Goal: Browse casually: Explore the website without a specific task or goal

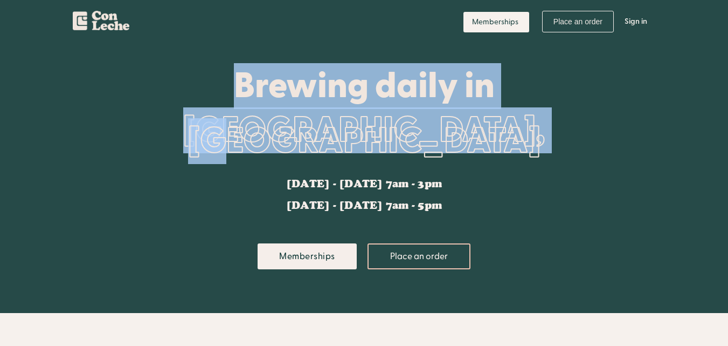
drag, startPoint x: 187, startPoint y: 68, endPoint x: 571, endPoint y: 127, distance: 388.3
click at [571, 127] on div "Brewing daily in [GEOGRAPHIC_DATA], [GEOGRAPHIC_DATA] [DATE] - [DATE] 7am - 3pm…" at bounding box center [364, 178] width 507 height 270
click at [575, 132] on div "Brewing daily in [GEOGRAPHIC_DATA], [GEOGRAPHIC_DATA] [DATE] - [DATE] 7am - 3pm…" at bounding box center [364, 178] width 507 height 270
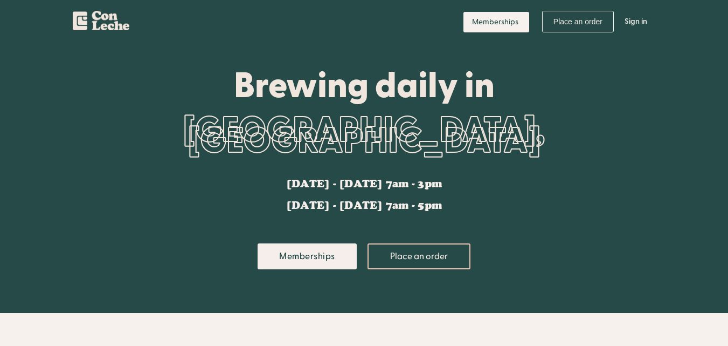
click at [579, 132] on div "Brewing daily in [GEOGRAPHIC_DATA], [GEOGRAPHIC_DATA] [DATE] - [DATE] 7am - 3pm…" at bounding box center [364, 178] width 507 height 270
click at [201, 93] on div "Brewing daily in" at bounding box center [364, 85] width 507 height 38
click at [26, 159] on header "Brewing daily in [GEOGRAPHIC_DATA], [GEOGRAPHIC_DATA] [DATE] - [DATE] 7am - 3pm…" at bounding box center [364, 178] width 728 height 270
click at [2, 152] on header "Brewing daily in [GEOGRAPHIC_DATA], [GEOGRAPHIC_DATA] [DATE] - [DATE] 7am - 3pm…" at bounding box center [364, 178] width 728 height 270
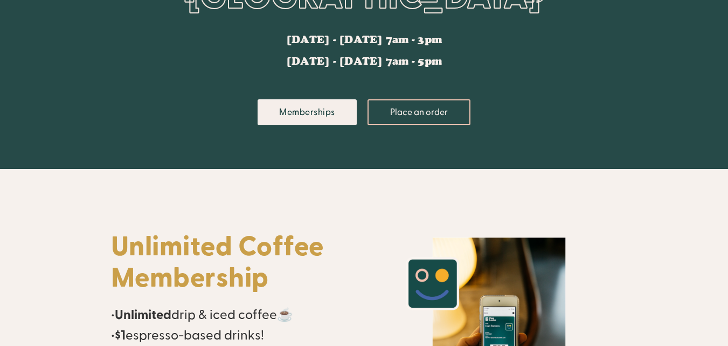
click at [2, 154] on header "Brewing daily in [GEOGRAPHIC_DATA], [GEOGRAPHIC_DATA] [DATE] - [DATE] 7am - 3pm…" at bounding box center [364, 34] width 728 height 270
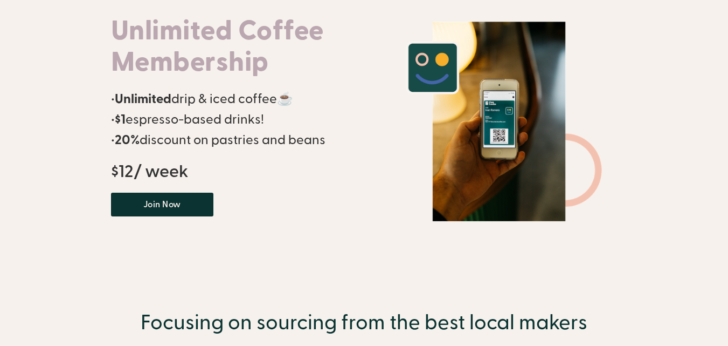
click at [2, 154] on header "Unlimited Coffee Membership • Unlimited drip & iced coffee☕ • $1 espresso-based…" at bounding box center [364, 121] width 728 height 336
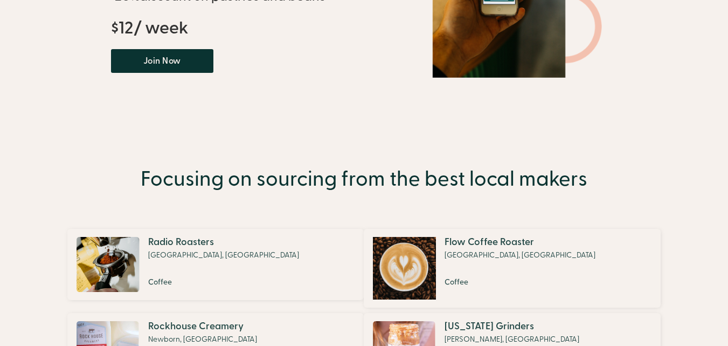
click at [2, 154] on body "Memberships Place an order Profile Sign in Log out Brewing daily in [GEOGRAPHIC…" at bounding box center [364, 146] width 728 height 1298
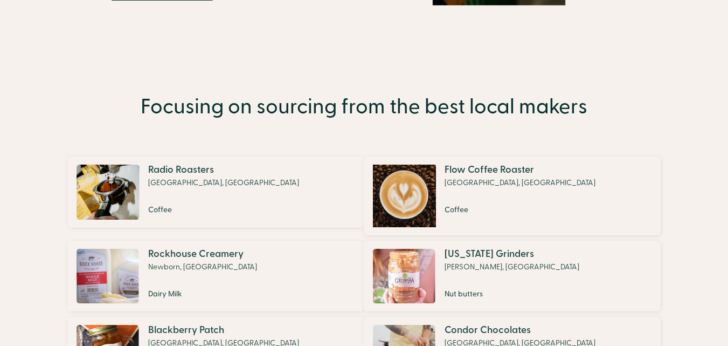
click at [2, 154] on section "Focusing on sourcing from the best local makers Radio Roasters Decatur, [GEOGRA…" at bounding box center [364, 300] width 728 height 433
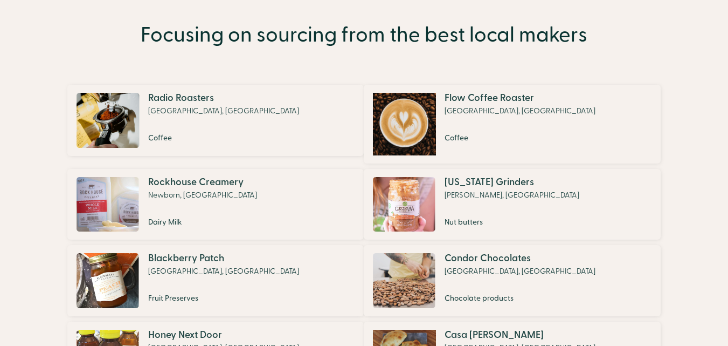
click at [1, 156] on section "Focusing on sourcing from the best local makers Radio Roasters Decatur, [GEOGRA…" at bounding box center [364, 228] width 728 height 433
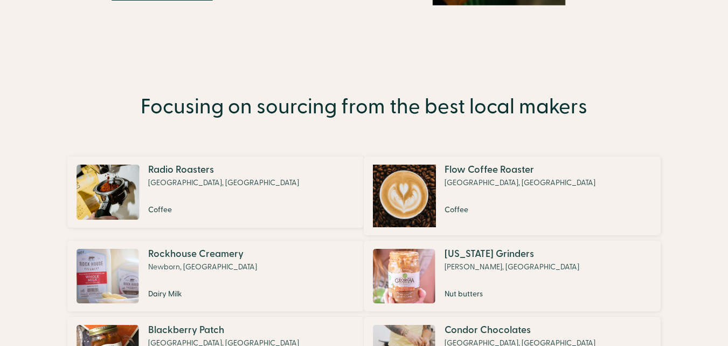
click at [1, 156] on section "Focusing on sourcing from the best local makers Radio Roasters Decatur, [GEOGRA…" at bounding box center [364, 300] width 728 height 433
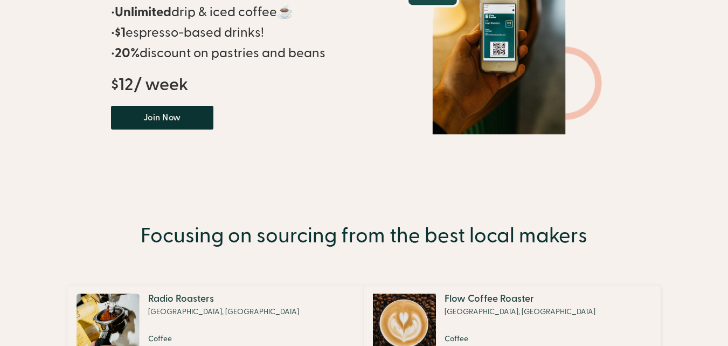
scroll to position [431, 0]
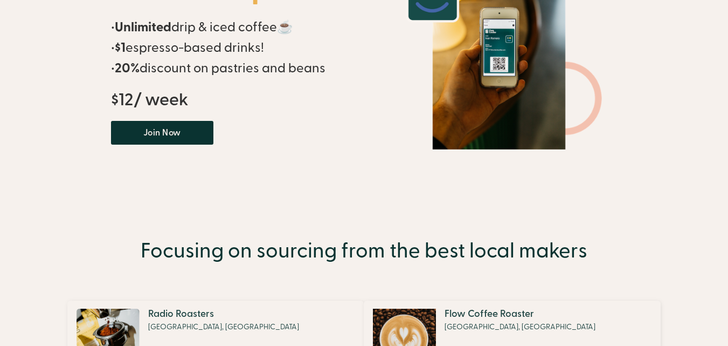
click at [1, 156] on header "Unlimited Coffee Membership • Unlimited drip & iced coffee☕ • $1 espresso-based…" at bounding box center [364, 49] width 728 height 336
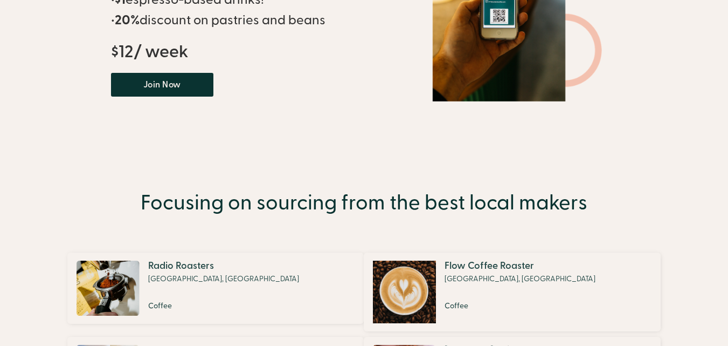
scroll to position [503, 0]
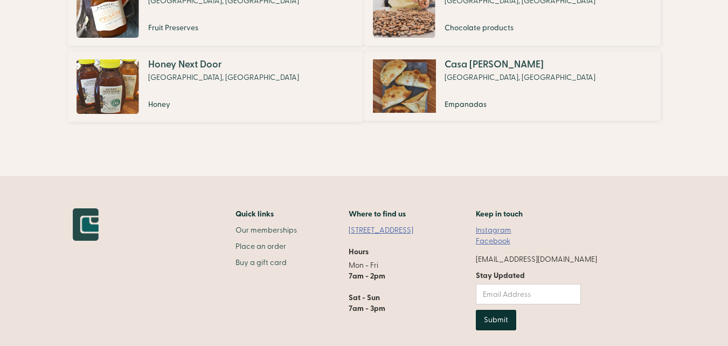
scroll to position [953, 0]
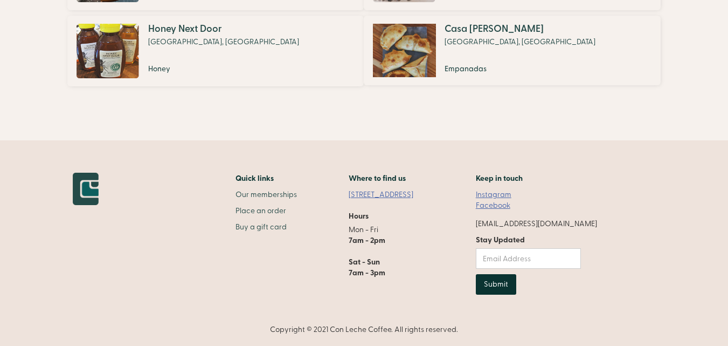
click at [229, 225] on div "Quick links Our memberships Place an order Buy a gift card Where to find us [ST…" at bounding box center [335, 238] width 525 height 130
click at [215, 230] on div "Quick links Our memberships Place an order Buy a gift card Where to find us [ST…" at bounding box center [335, 238] width 525 height 130
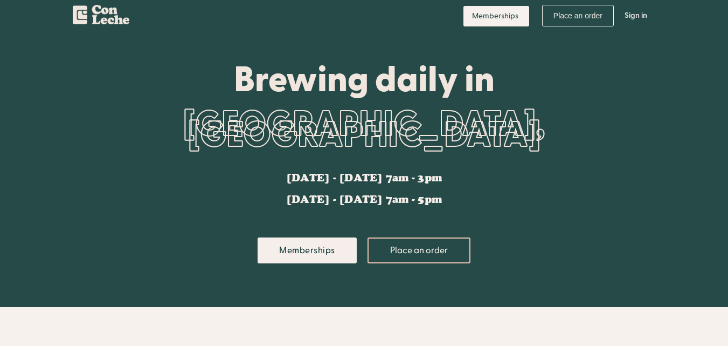
scroll to position [0, 0]
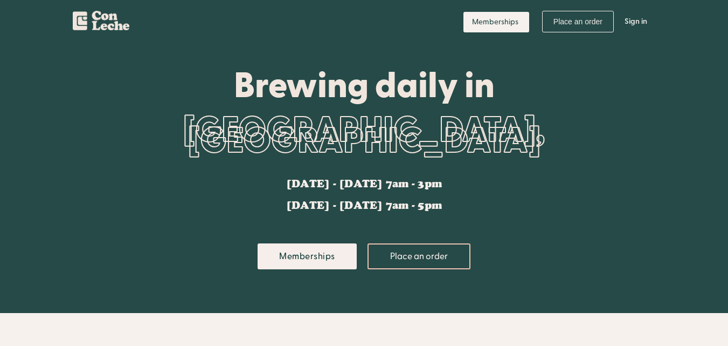
click at [150, 123] on div "Brewing daily in [GEOGRAPHIC_DATA], [GEOGRAPHIC_DATA] [DATE] - [DATE] 7am - 3pm…" at bounding box center [364, 178] width 507 height 270
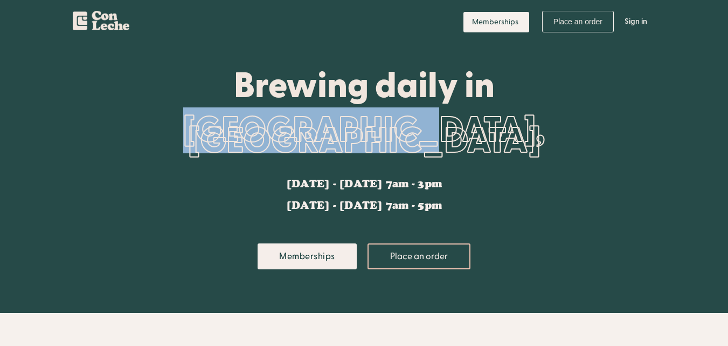
click at [150, 123] on div "Brewing daily in [GEOGRAPHIC_DATA], [GEOGRAPHIC_DATA] [DATE] - [DATE] 7am - 3pm…" at bounding box center [364, 178] width 507 height 270
click at [93, 112] on header "Brewing daily in [GEOGRAPHIC_DATA], [GEOGRAPHIC_DATA] [DATE] - [DATE] 7am - 3pm…" at bounding box center [364, 178] width 728 height 270
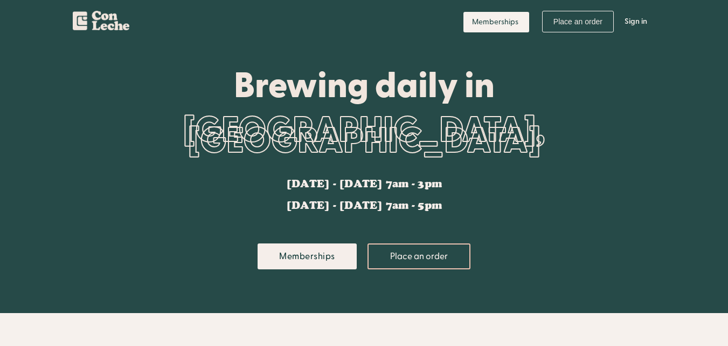
click at [93, 112] on header "Brewing daily in [GEOGRAPHIC_DATA], [GEOGRAPHIC_DATA] [DATE] - [DATE] 7am - 3pm…" at bounding box center [364, 178] width 728 height 270
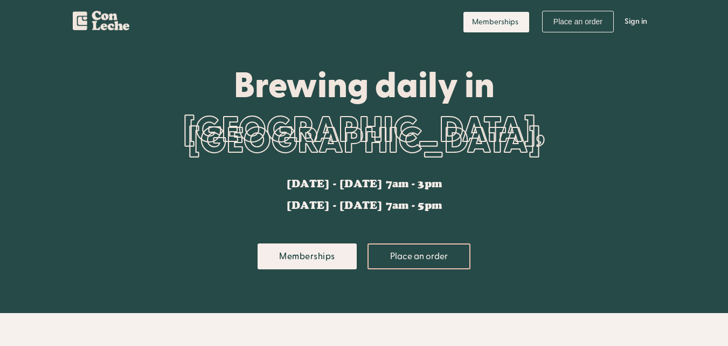
click at [93, 112] on header "Brewing daily in [GEOGRAPHIC_DATA], [GEOGRAPHIC_DATA] [DATE] - [DATE] 7am - 3pm…" at bounding box center [364, 178] width 728 height 270
click at [73, 149] on header "Brewing daily in [GEOGRAPHIC_DATA], [GEOGRAPHIC_DATA] [DATE] - [DATE] 7am - 3pm…" at bounding box center [364, 178] width 728 height 270
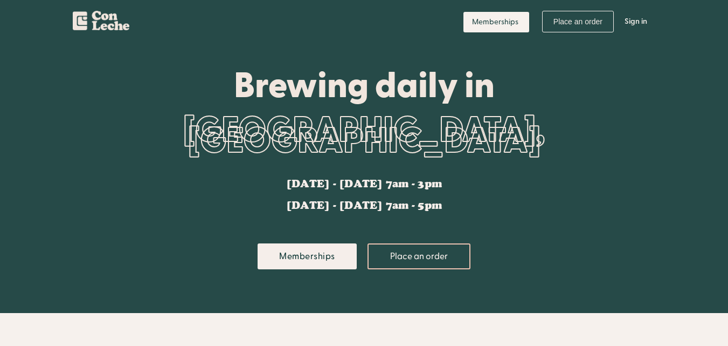
click at [73, 149] on header "Brewing daily in [GEOGRAPHIC_DATA], [GEOGRAPHIC_DATA] [DATE] - [DATE] 7am - 3pm…" at bounding box center [364, 178] width 728 height 270
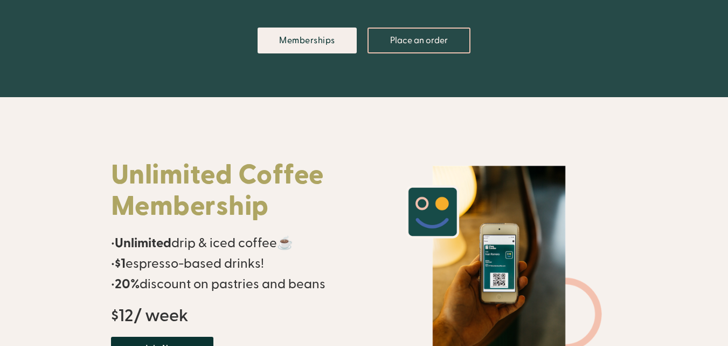
click at [53, 195] on header "Unlimited Coffee Membership • Unlimited drip & iced coffee☕ • $1 espresso-based…" at bounding box center [364, 265] width 728 height 336
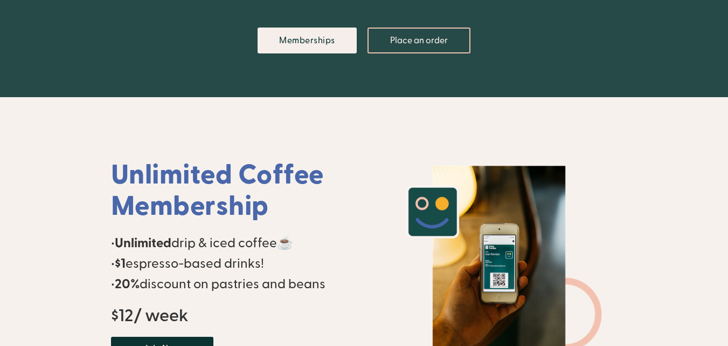
click at [59, 223] on header "Unlimited Coffee Membership • Unlimited drip & iced coffee☕ • $1 espresso-based…" at bounding box center [364, 265] width 728 height 336
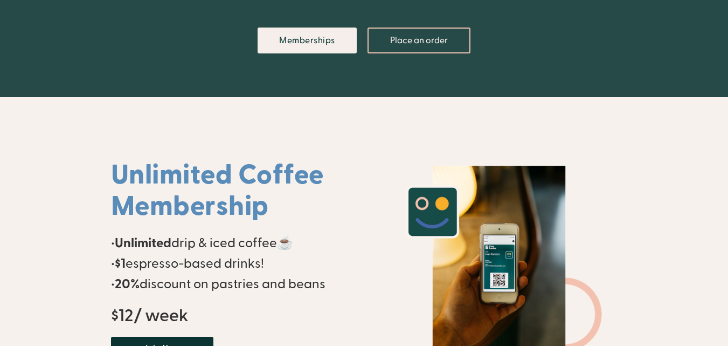
click at [59, 223] on header "Unlimited Coffee Membership • Unlimited drip & iced coffee☕ • $1 espresso-based…" at bounding box center [364, 265] width 728 height 336
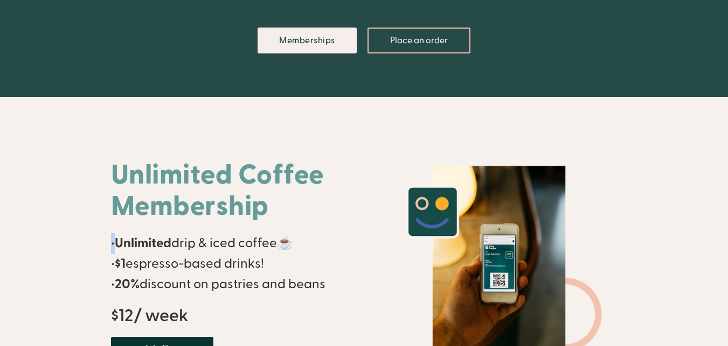
click at [59, 223] on header "Unlimited Coffee Membership • Unlimited drip & iced coffee☕ • $1 espresso-based…" at bounding box center [364, 265] width 728 height 336
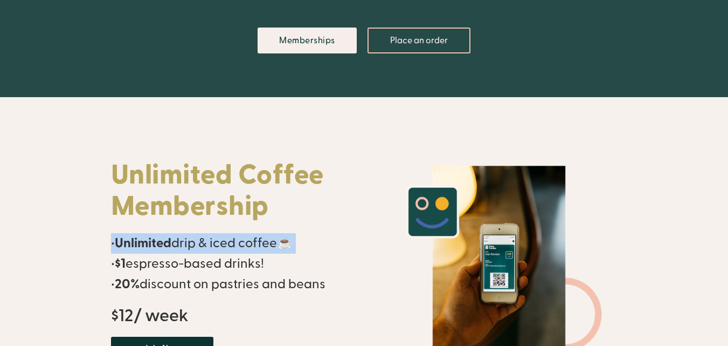
click at [59, 223] on header "Unlimited Coffee Membership • Unlimited drip & iced coffee☕ • $1 espresso-based…" at bounding box center [364, 265] width 728 height 336
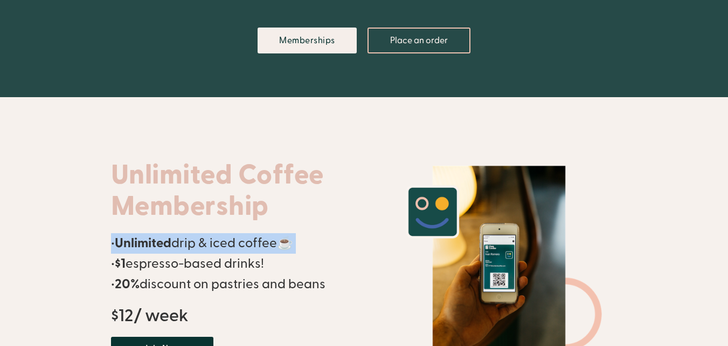
click at [59, 223] on header "Unlimited Coffee Membership • Unlimited drip & iced coffee☕ • $1 espresso-based…" at bounding box center [364, 265] width 728 height 336
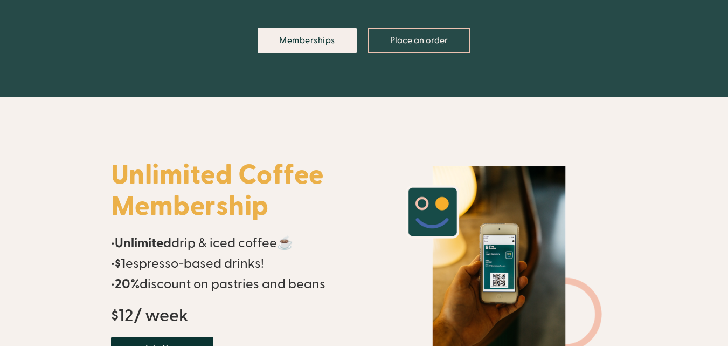
click at [59, 223] on header "Unlimited Coffee Membership • Unlimited drip & iced coffee☕ • $1 espresso-based…" at bounding box center [364, 265] width 728 height 336
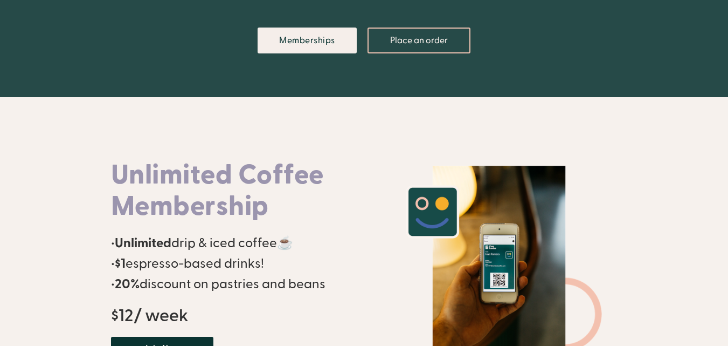
click at [59, 223] on header "Unlimited Coffee Membership • Unlimited drip & iced coffee☕ • $1 espresso-based…" at bounding box center [364, 265] width 728 height 336
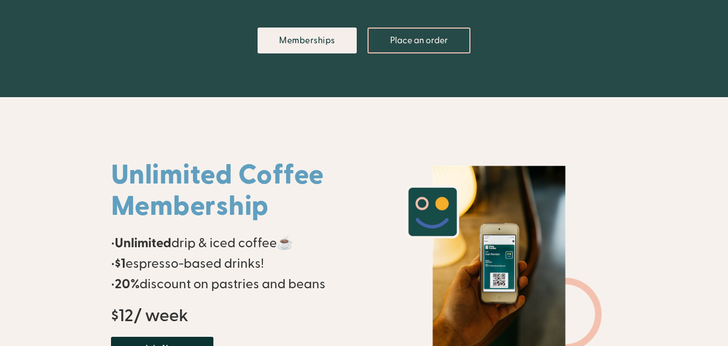
click at [59, 223] on header "Unlimited Coffee Membership • Unlimited drip & iced coffee☕ • $1 espresso-based…" at bounding box center [364, 265] width 728 height 336
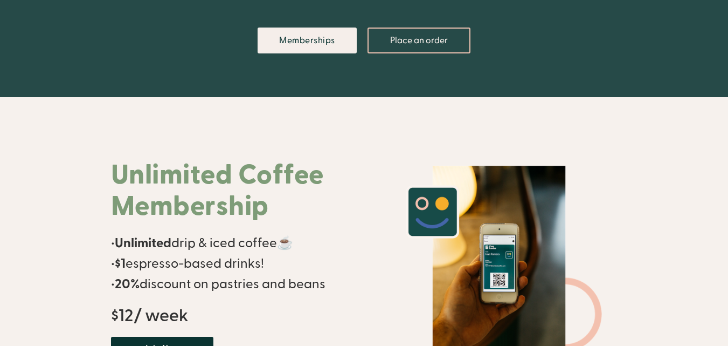
click at [38, 162] on header "Unlimited Coffee Membership • Unlimited drip & iced coffee☕ • $1 espresso-based…" at bounding box center [364, 265] width 728 height 336
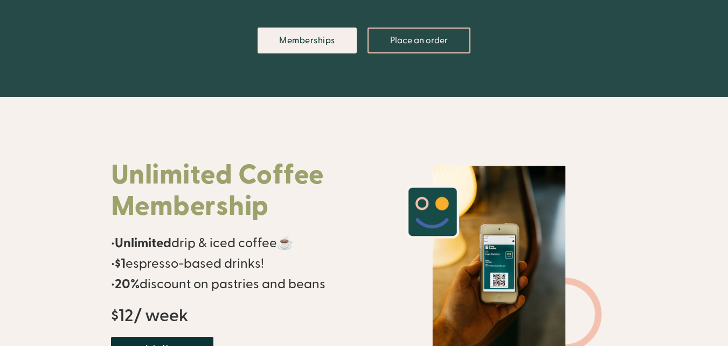
click at [38, 162] on header "Unlimited Coffee Membership • Unlimited drip & iced coffee☕ • $1 espresso-based…" at bounding box center [364, 265] width 728 height 336
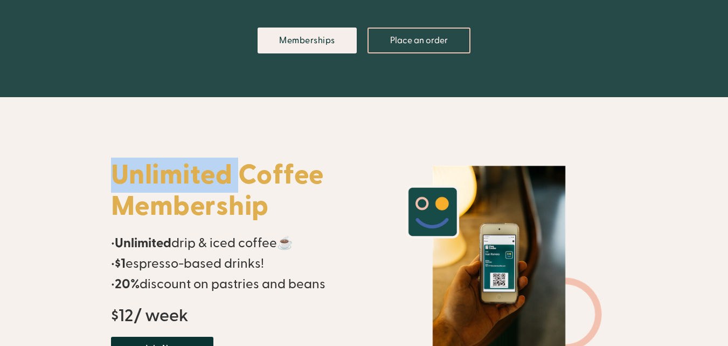
click at [38, 162] on header "Unlimited Coffee Membership • Unlimited drip & iced coffee☕ • $1 espresso-based…" at bounding box center [364, 265] width 728 height 336
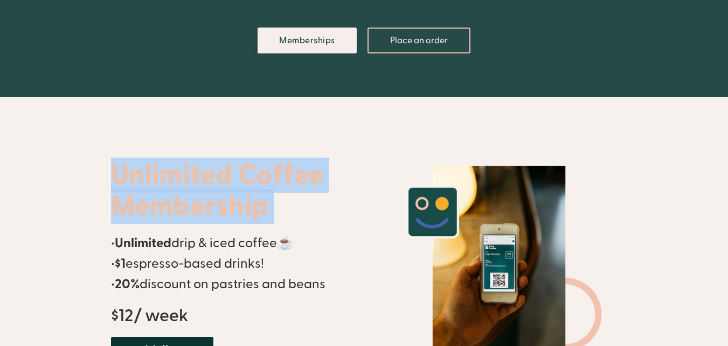
click at [38, 162] on header "Unlimited Coffee Membership • Unlimited drip & iced coffee☕ • $1 espresso-based…" at bounding box center [364, 265] width 728 height 336
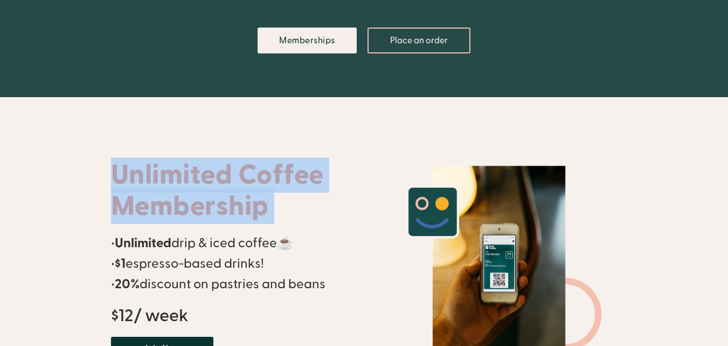
click at [38, 162] on header "Unlimited Coffee Membership • Unlimited drip & iced coffee☕ • $1 espresso-based…" at bounding box center [364, 265] width 728 height 336
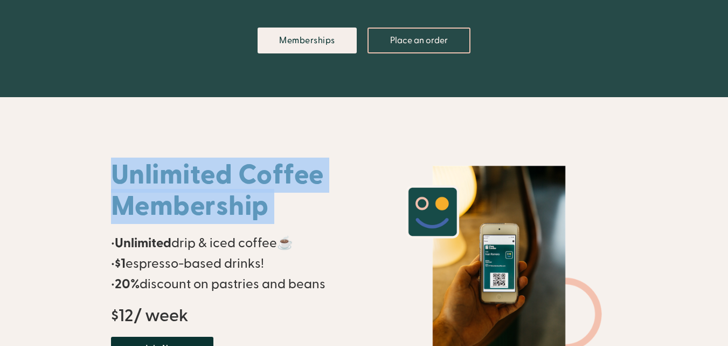
click at [38, 162] on header "Unlimited Coffee Membership • Unlimited drip & iced coffee☕ • $1 espresso-based…" at bounding box center [364, 265] width 728 height 336
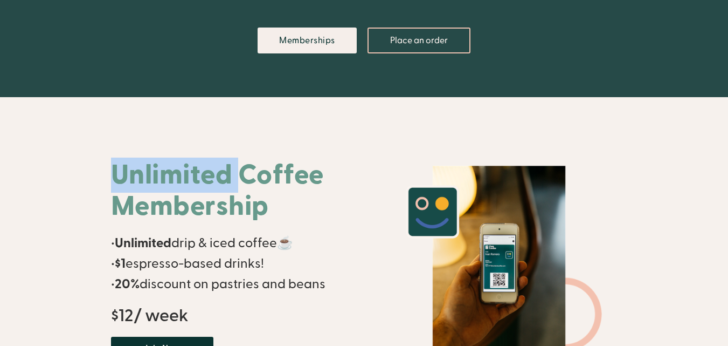
click at [38, 162] on header "Unlimited Coffee Membership • Unlimited drip & iced coffee☕ • $1 espresso-based…" at bounding box center [364, 265] width 728 height 336
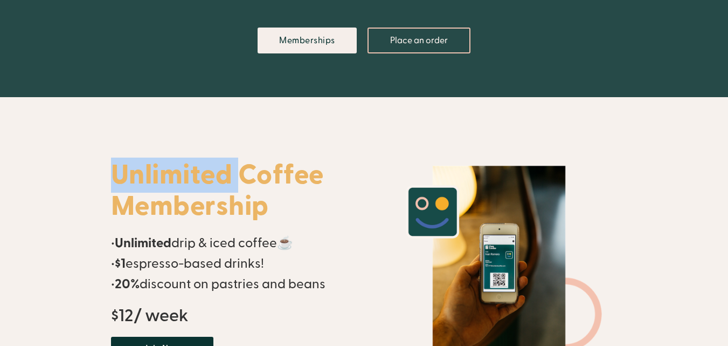
click at [38, 162] on header "Unlimited Coffee Membership • Unlimited drip & iced coffee☕ • $1 espresso-based…" at bounding box center [364, 265] width 728 height 336
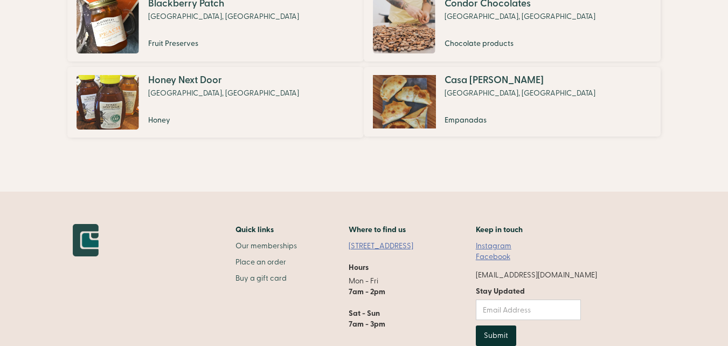
scroll to position [953, 0]
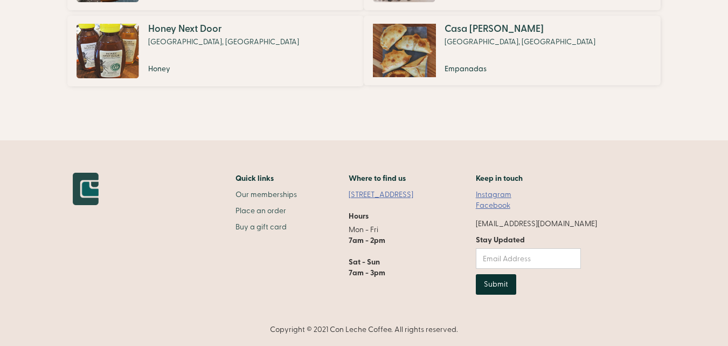
click at [57, 157] on footer "Quick links Our memberships Place an order Buy a gift card Where to find us [ST…" at bounding box center [364, 242] width 728 height 205
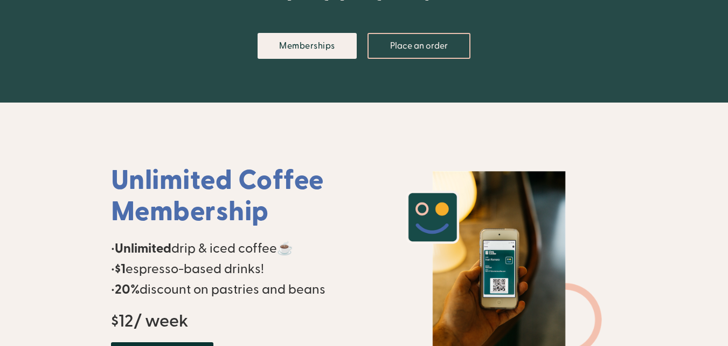
scroll to position [0, 0]
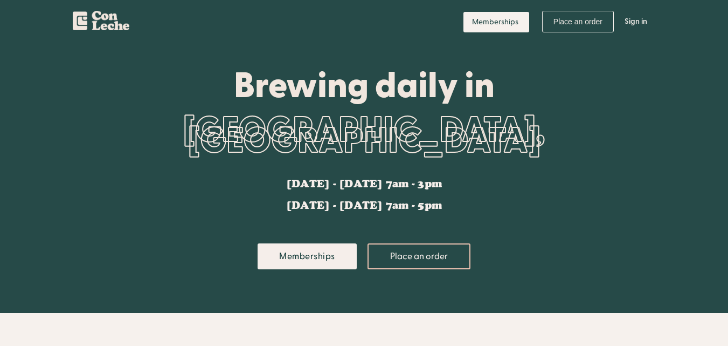
drag, startPoint x: 110, startPoint y: 159, endPoint x: 135, endPoint y: 165, distance: 26.0
click at [135, 165] on header "Brewing daily in [GEOGRAPHIC_DATA], [GEOGRAPHIC_DATA] [DATE] - [DATE] 7am - 3pm…" at bounding box center [364, 178] width 728 height 270
click at [142, 167] on div "Brewing daily in [GEOGRAPHIC_DATA], [GEOGRAPHIC_DATA] [DATE] - [DATE] 7am - 3pm…" at bounding box center [364, 178] width 507 height 270
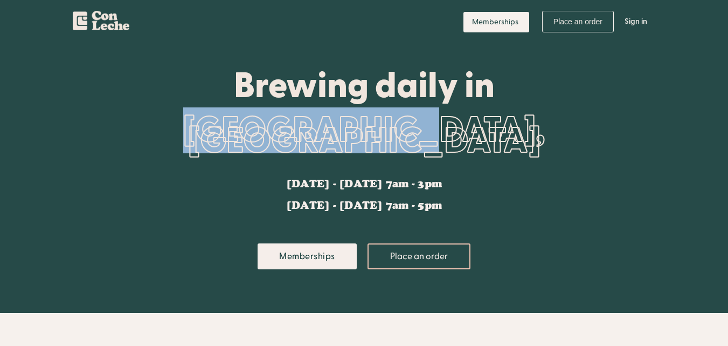
click at [142, 167] on div "Brewing daily in [GEOGRAPHIC_DATA], [GEOGRAPHIC_DATA] [DATE] - [DATE] 7am - 3pm…" at bounding box center [364, 178] width 507 height 270
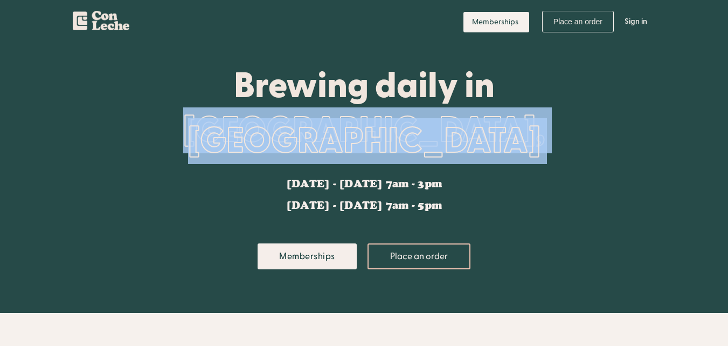
click at [142, 167] on div "Brewing daily in [GEOGRAPHIC_DATA], [GEOGRAPHIC_DATA] [DATE] - [DATE] 7am - 3pm…" at bounding box center [364, 178] width 507 height 270
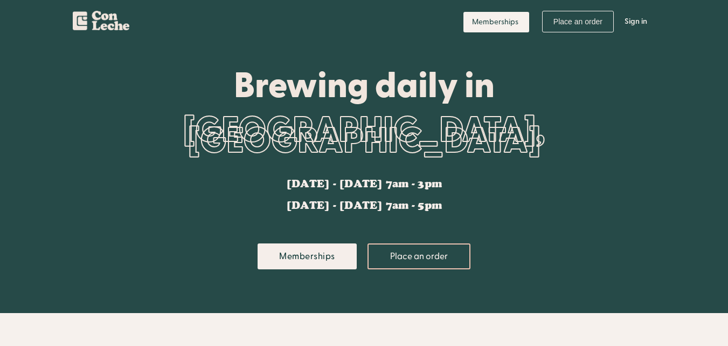
click at [142, 167] on div "Brewing daily in [GEOGRAPHIC_DATA], [GEOGRAPHIC_DATA] [DATE] - [DATE] 7am - 3pm…" at bounding box center [364, 178] width 507 height 270
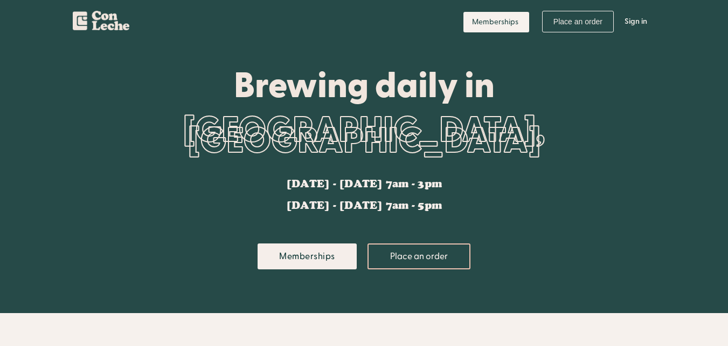
click at [142, 167] on div "Brewing daily in [GEOGRAPHIC_DATA], [GEOGRAPHIC_DATA] [DATE] - [DATE] 7am - 3pm…" at bounding box center [364, 178] width 507 height 270
click at [144, 123] on div "Brewing daily in [GEOGRAPHIC_DATA], [GEOGRAPHIC_DATA] [DATE] - [DATE] 7am - 3pm…" at bounding box center [364, 178] width 507 height 270
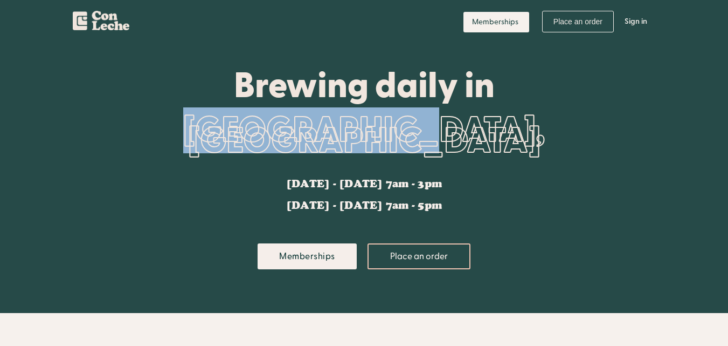
click at [144, 123] on div "Brewing daily in [GEOGRAPHIC_DATA], [GEOGRAPHIC_DATA] [DATE] - [DATE] 7am - 3pm…" at bounding box center [364, 178] width 507 height 270
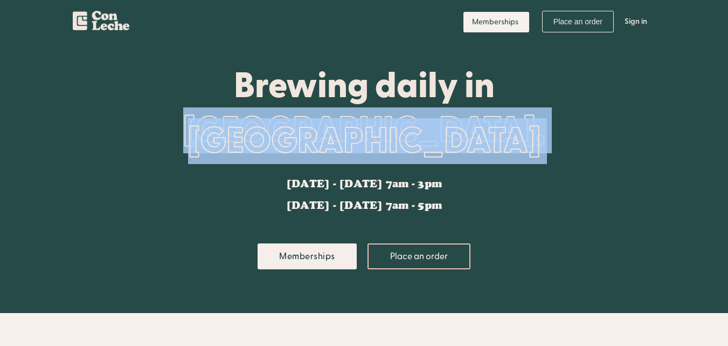
click at [144, 123] on div "Brewing daily in [GEOGRAPHIC_DATA], [GEOGRAPHIC_DATA] [DATE] - [DATE] 7am - 3pm…" at bounding box center [364, 178] width 507 height 270
click at [629, 133] on header "Brewing daily in [GEOGRAPHIC_DATA], [GEOGRAPHIC_DATA] [DATE] - [DATE] 7am - 3pm…" at bounding box center [364, 178] width 728 height 270
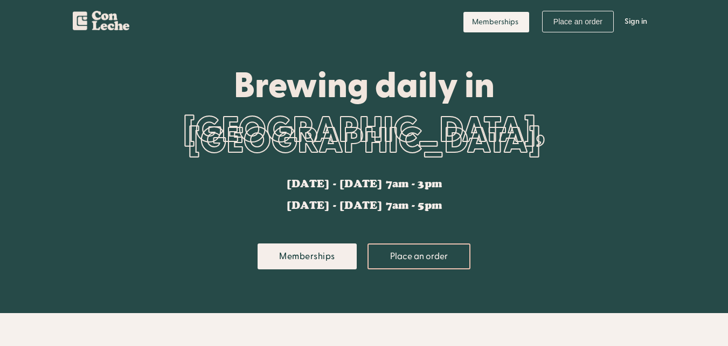
click at [629, 133] on header "Brewing daily in [GEOGRAPHIC_DATA], [GEOGRAPHIC_DATA] [DATE] - [DATE] 7am - 3pm…" at bounding box center [364, 178] width 728 height 270
click at [163, 144] on div "Brewing daily in [GEOGRAPHIC_DATA], [GEOGRAPHIC_DATA] [DATE] - [DATE] 7am - 3pm…" at bounding box center [364, 178] width 507 height 270
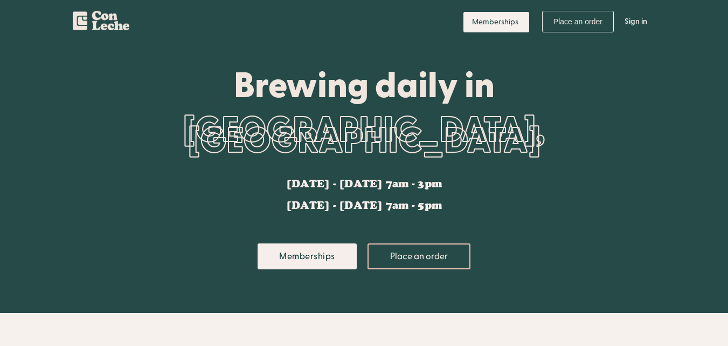
click at [203, 92] on div "Brewing daily in" at bounding box center [364, 85] width 507 height 38
click at [148, 134] on div "Brewing daily in [GEOGRAPHIC_DATA], [GEOGRAPHIC_DATA] [DATE] - [DATE] 7am - 3pm…" at bounding box center [364, 178] width 507 height 270
click at [158, 132] on div "Brewing daily in [GEOGRAPHIC_DATA], [GEOGRAPHIC_DATA] [DATE] - [DATE] 7am - 3pm…" at bounding box center [364, 178] width 507 height 270
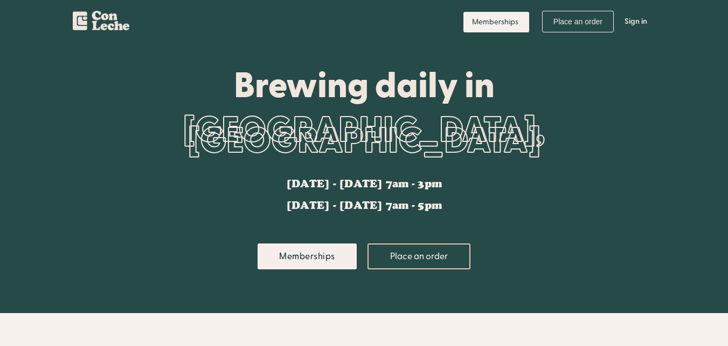
click at [158, 132] on div "Brewing daily in [GEOGRAPHIC_DATA], [GEOGRAPHIC_DATA] [DATE] - [DATE] 7am - 3pm…" at bounding box center [364, 178] width 507 height 270
click at [131, 172] on div "Brewing daily in [GEOGRAPHIC_DATA], [GEOGRAPHIC_DATA] [DATE] - [DATE] 7am - 3pm…" at bounding box center [364, 178] width 507 height 270
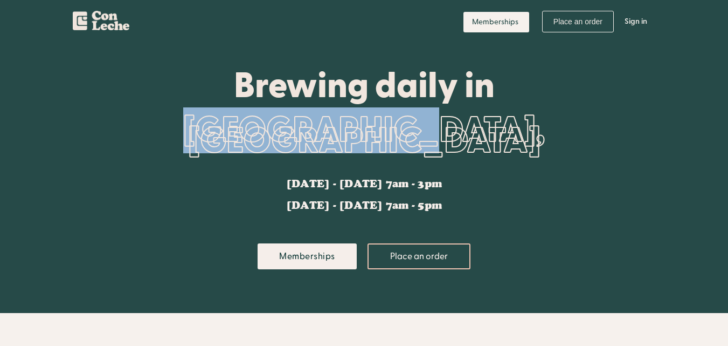
click at [131, 172] on div "Brewing daily in [GEOGRAPHIC_DATA], [GEOGRAPHIC_DATA] [DATE] - [DATE] 7am - 3pm…" at bounding box center [364, 178] width 507 height 270
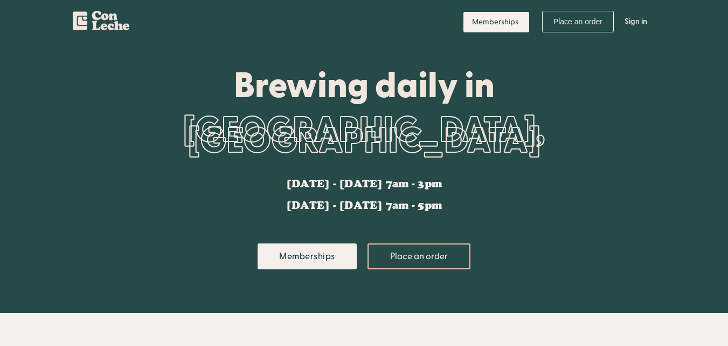
click at [131, 172] on div "Brewing daily in [GEOGRAPHIC_DATA], [GEOGRAPHIC_DATA] [DATE] - [DATE] 7am - 3pm…" at bounding box center [364, 178] width 507 height 270
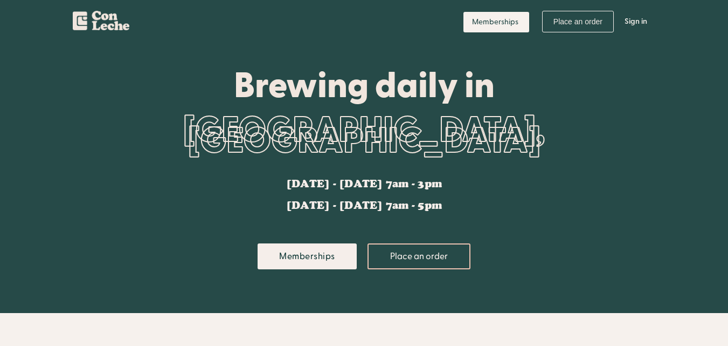
click at [60, 149] on header "Brewing daily in [GEOGRAPHIC_DATA], [GEOGRAPHIC_DATA] [DATE] - [DATE] 7am - 3pm…" at bounding box center [364, 178] width 728 height 270
click at [45, 141] on header "Brewing daily in [GEOGRAPHIC_DATA], [GEOGRAPHIC_DATA] [DATE] - [DATE] 7am - 3pm…" at bounding box center [364, 178] width 728 height 270
